Goal: Task Accomplishment & Management: Manage account settings

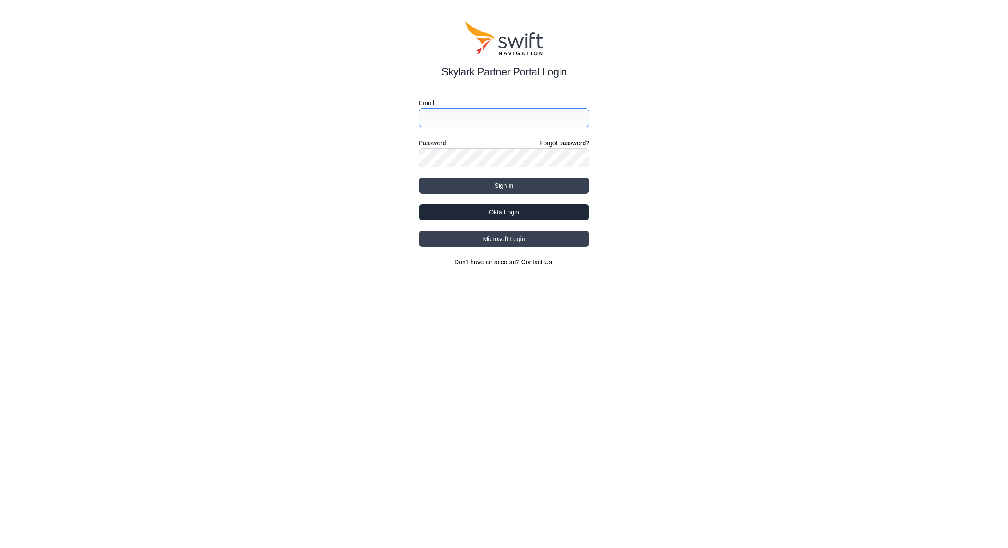
type input "[PERSON_NAME][EMAIL_ADDRESS][PERSON_NAME][DOMAIN_NAME]"
click at [452, 215] on button "Okta Login" at bounding box center [503, 212] width 171 height 16
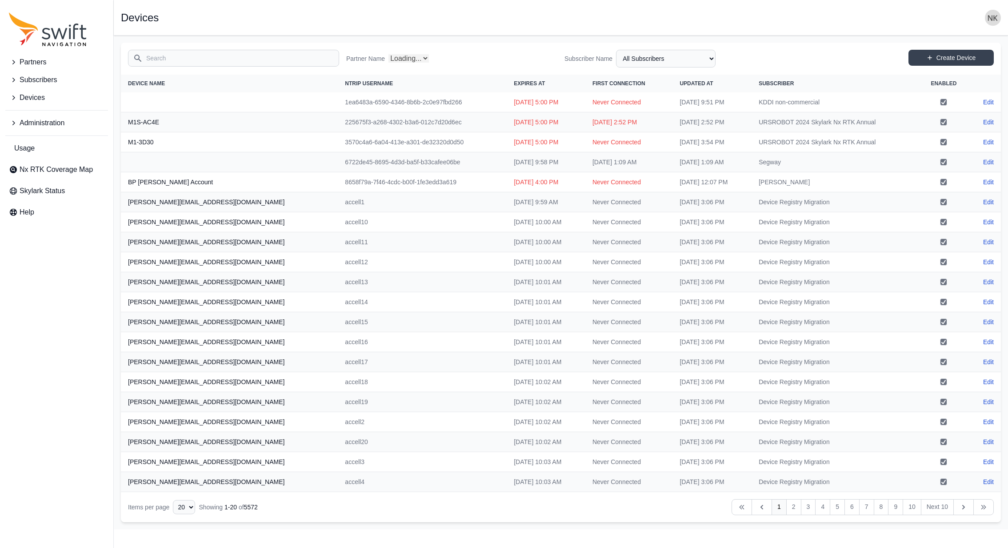
select select "Partner Name"
click at [39, 127] on span "Administration" at bounding box center [42, 123] width 45 height 11
click at [62, 202] on link "Users" at bounding box center [56, 200] width 103 height 18
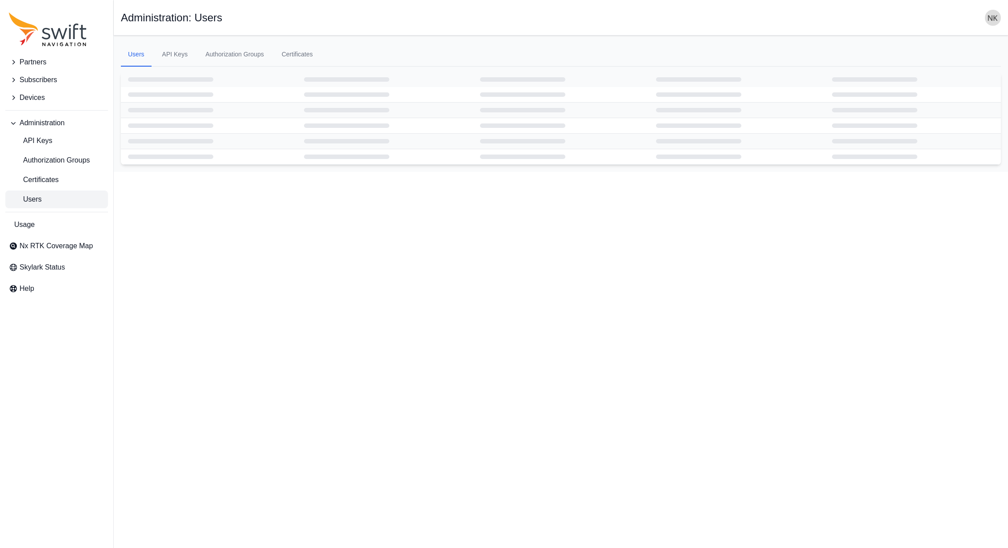
select select "ab3272ce-40d0-4c94-a524-96a758ab755c"
